Goal: Find specific page/section: Find specific page/section

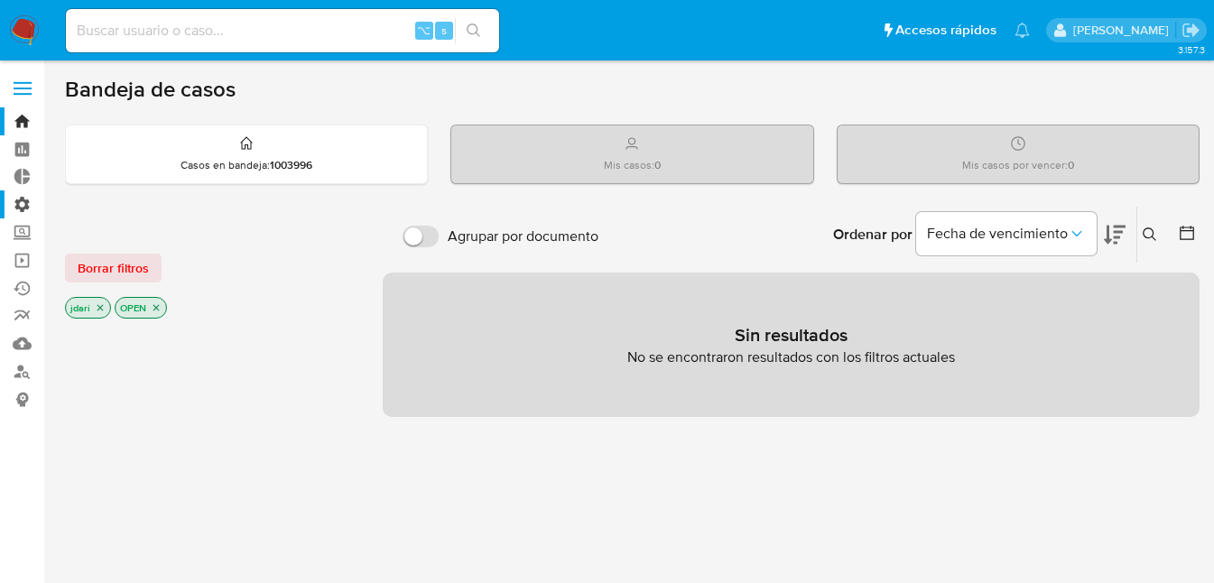
click at [21, 204] on label "Administración" at bounding box center [107, 204] width 215 height 28
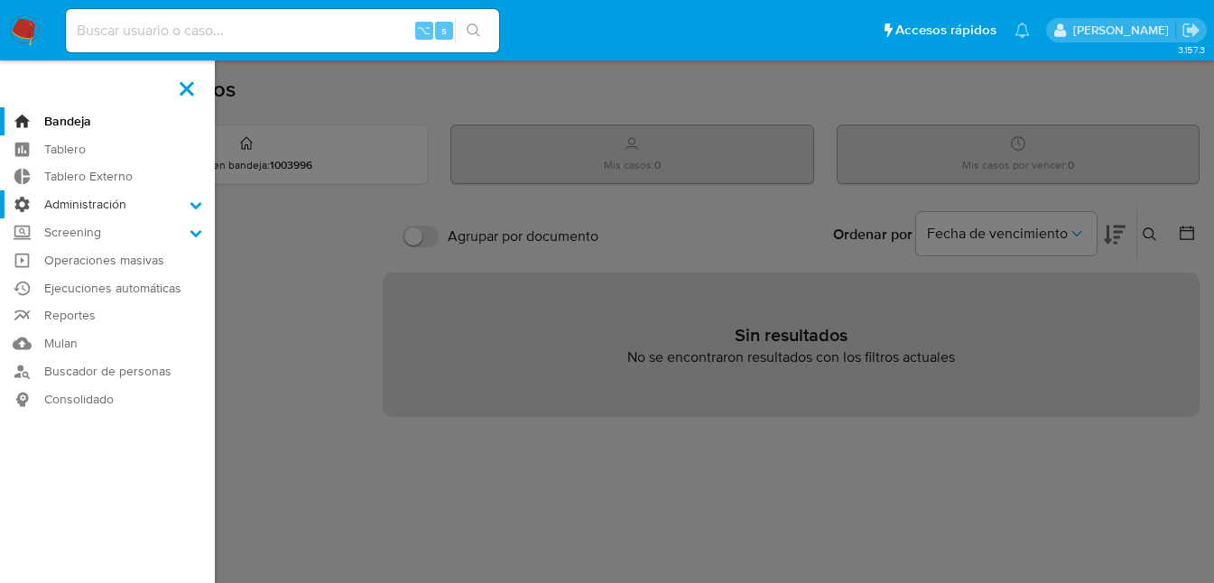
click at [0, 0] on input "Administración" at bounding box center [0, 0] width 0 height 0
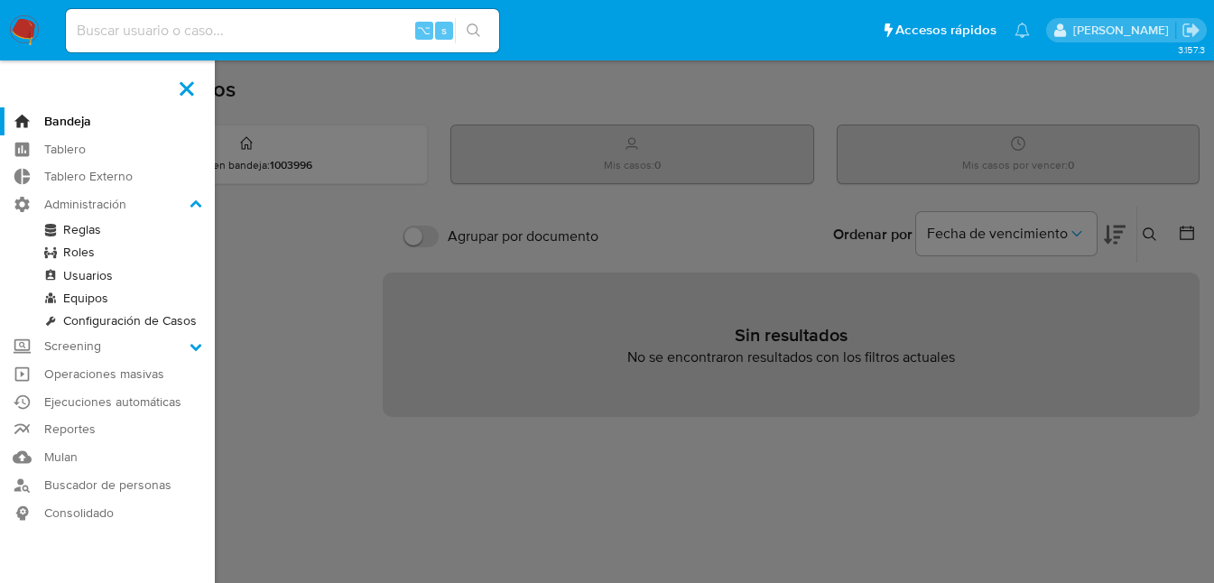
click at [75, 227] on link "Reglas" at bounding box center [107, 229] width 215 height 23
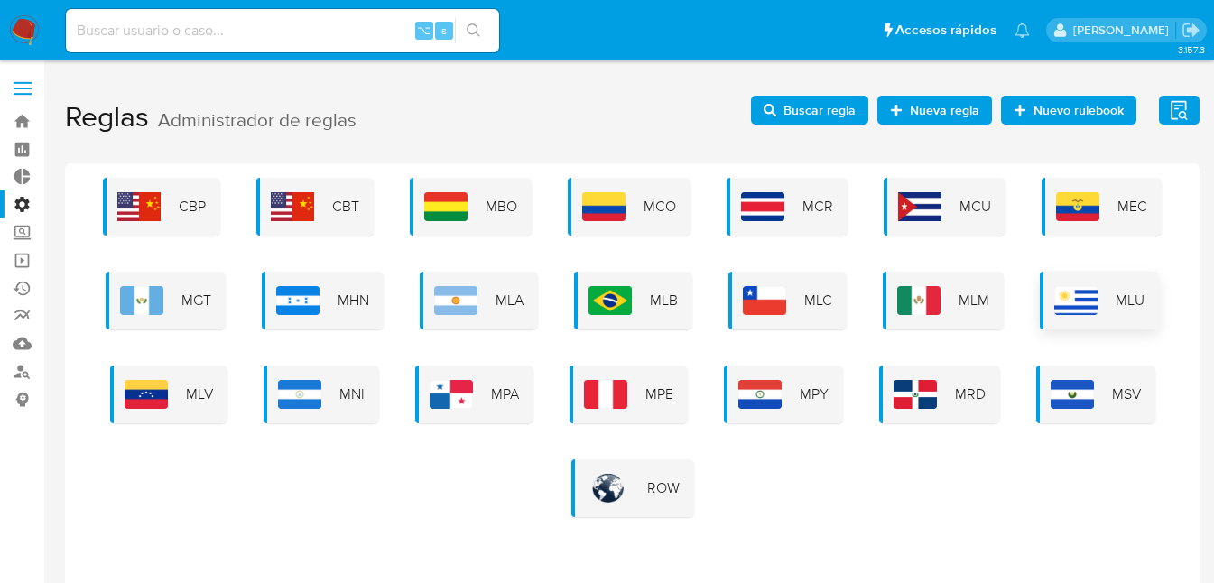
click at [1097, 306] on div "MLU" at bounding box center [1099, 301] width 119 height 58
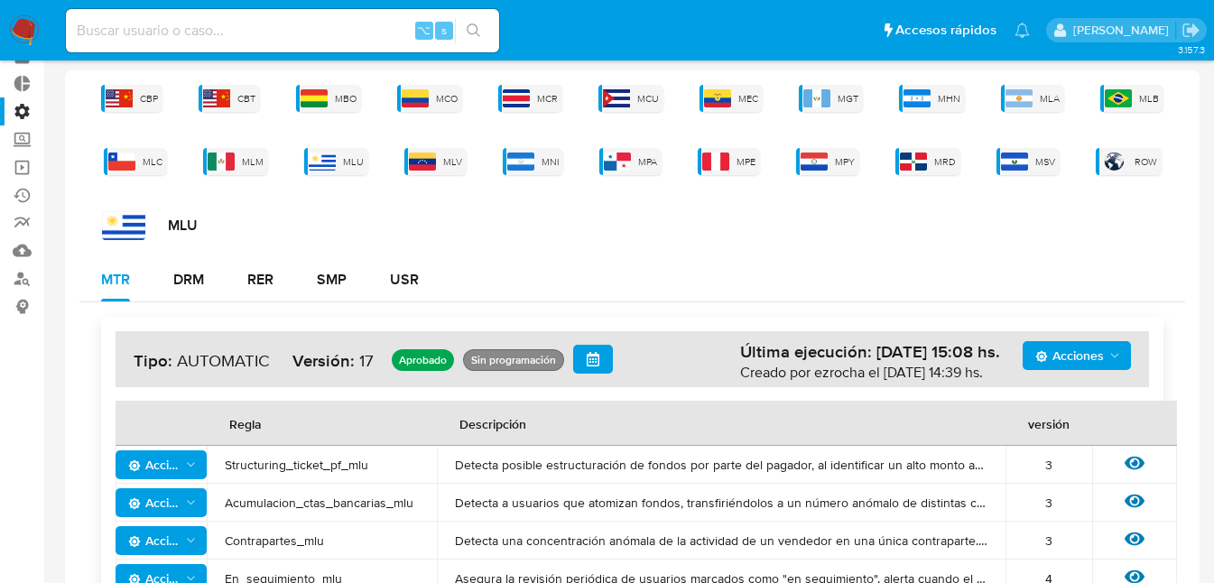
scroll to position [94, 0]
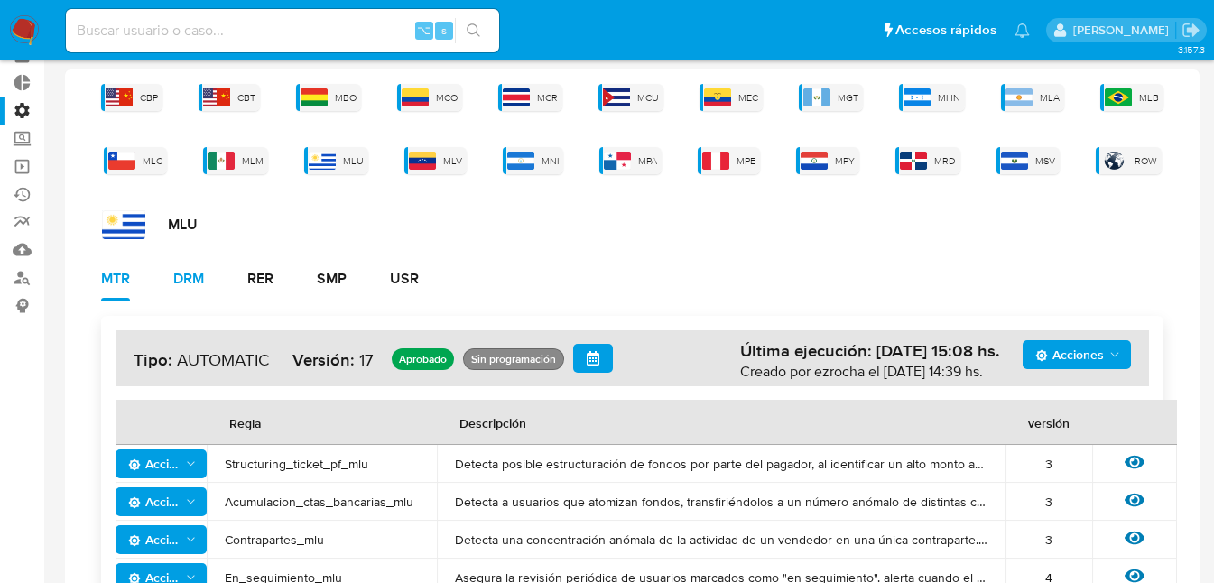
click at [190, 278] on div "DRM" at bounding box center [188, 279] width 31 height 14
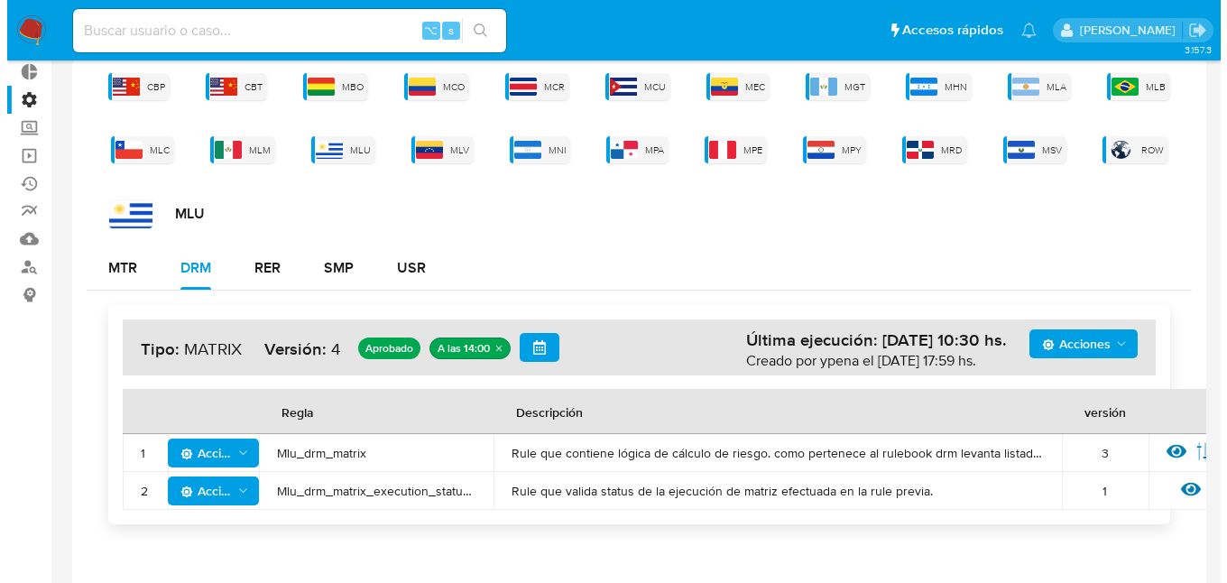
scroll to position [134, 0]
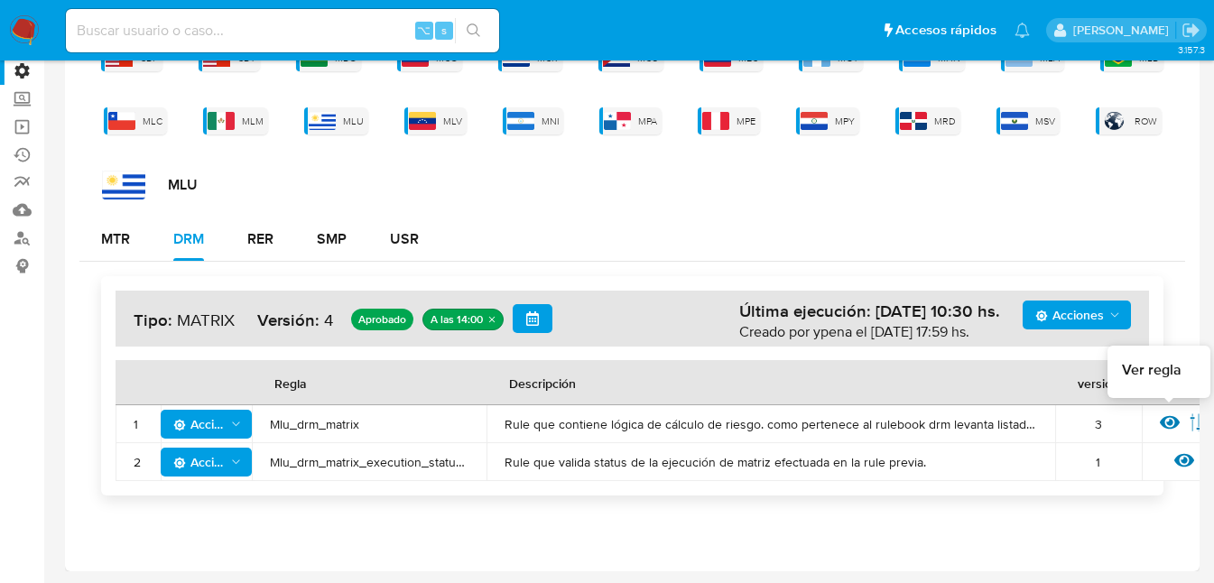
click at [1173, 422] on icon at bounding box center [1170, 422] width 20 height 20
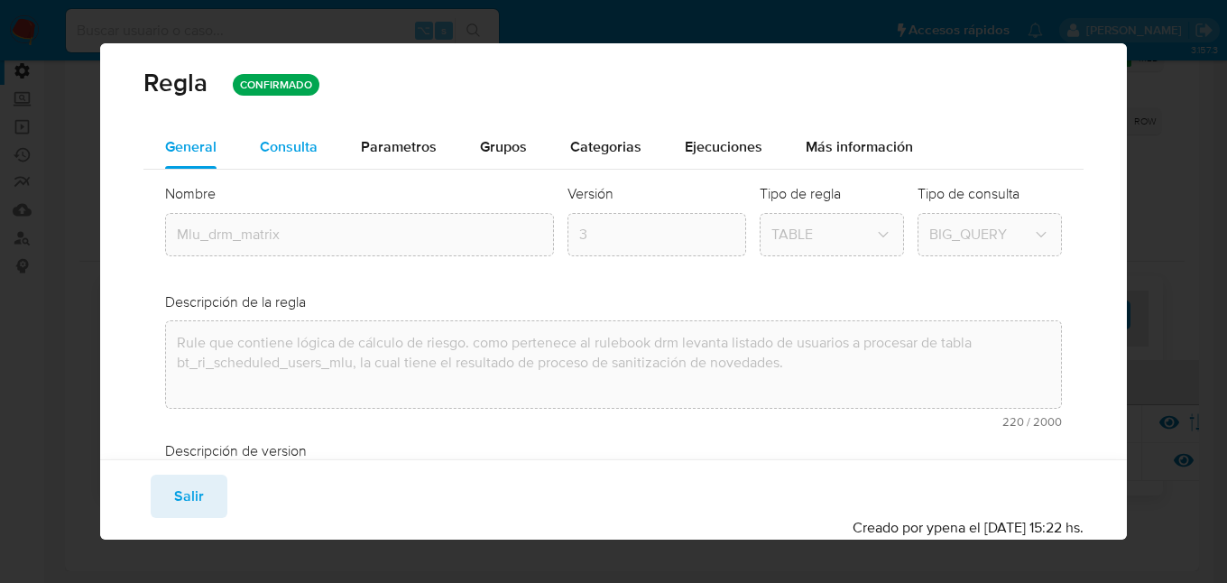
click at [269, 154] on span "Consulta" at bounding box center [289, 146] width 58 height 21
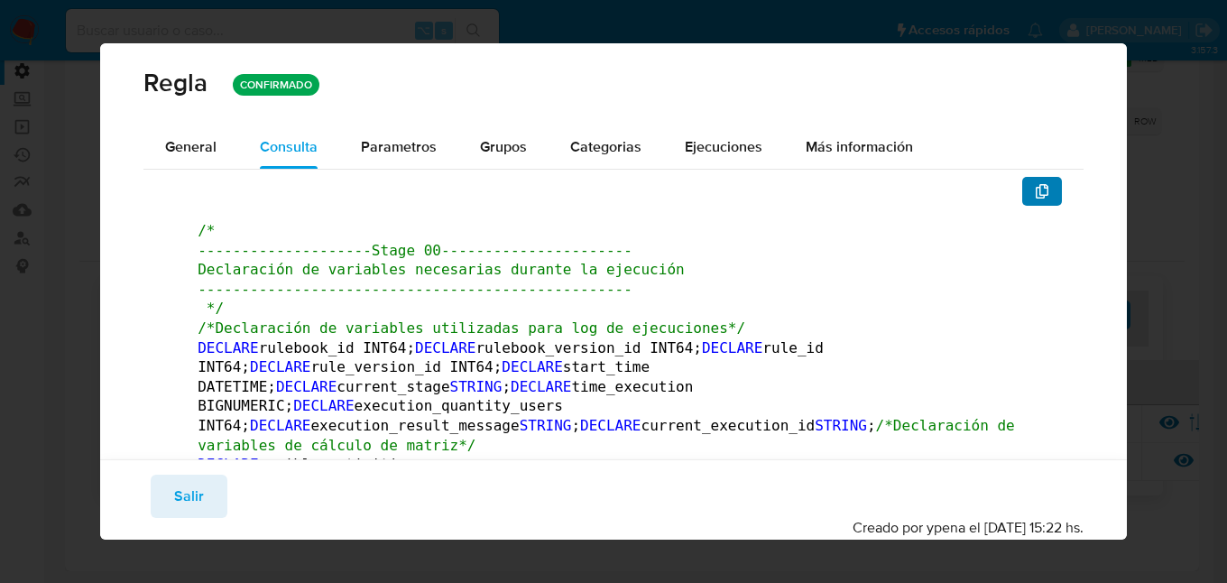
click at [1035, 190] on icon "button" at bounding box center [1042, 191] width 14 height 14
